Goal: Task Accomplishment & Management: Use online tool/utility

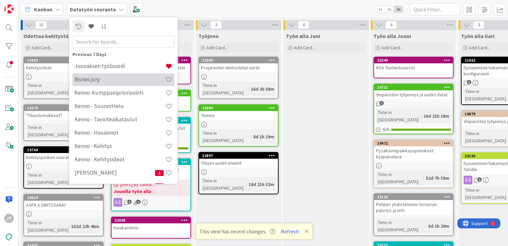
click at [102, 79] on h4 "Bisnes jory" at bounding box center [119, 79] width 91 height 7
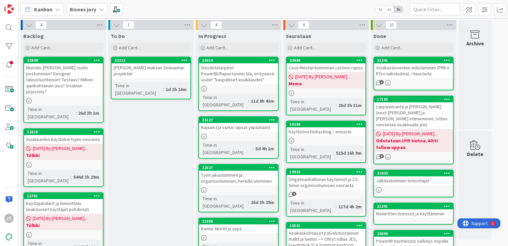
click at [148, 68] on div "[PERSON_NAME] mukaan Sininauhan projektiin" at bounding box center [151, 70] width 79 height 15
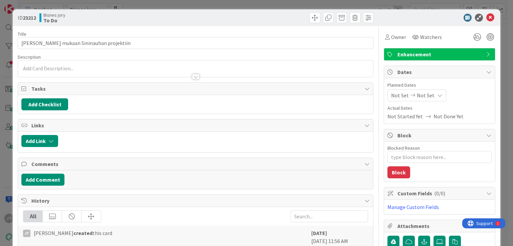
click at [486, 18] on icon at bounding box center [490, 18] width 8 height 8
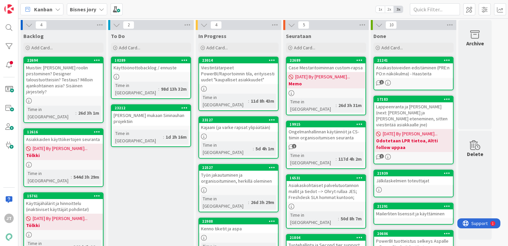
click at [144, 72] on link "10289 Käyttöönottobacklog / ennuste Time in Column : 98d 13h 32m" at bounding box center [151, 78] width 80 height 42
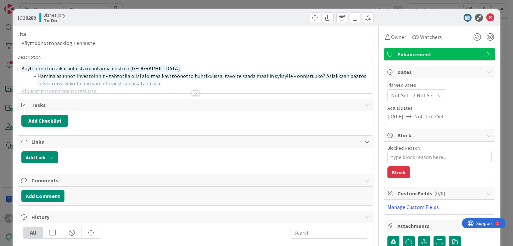
type textarea "x"
click at [192, 92] on div at bounding box center [195, 92] width 7 height 5
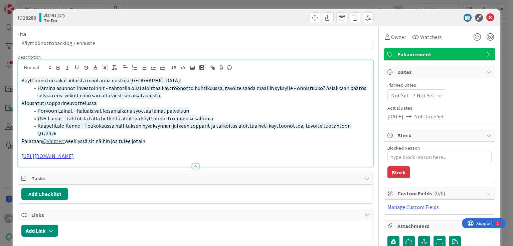
click at [74, 153] on link "https://pandiafioy.sharepoint.com/:x:/r/sites/PandiaTyntekijt/_layouts/15/Doc.a…" at bounding box center [47, 156] width 52 height 7
click at [143, 172] on link "https://pandiafioy.sharepoint.com/:x:/r/sites/PandiaTyntekijt/_layouts/15/Doc.a…" at bounding box center [158, 169] width 67 height 9
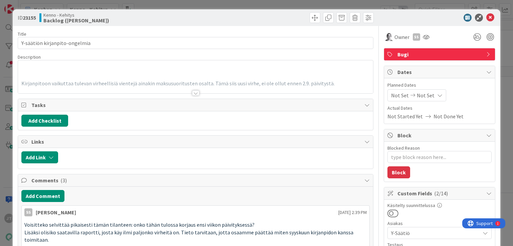
click at [193, 93] on div at bounding box center [195, 92] width 7 height 5
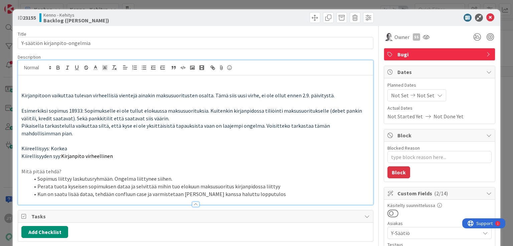
type textarea "x"
click at [486, 18] on icon at bounding box center [490, 18] width 8 height 8
